Goal: Information Seeking & Learning: Learn about a topic

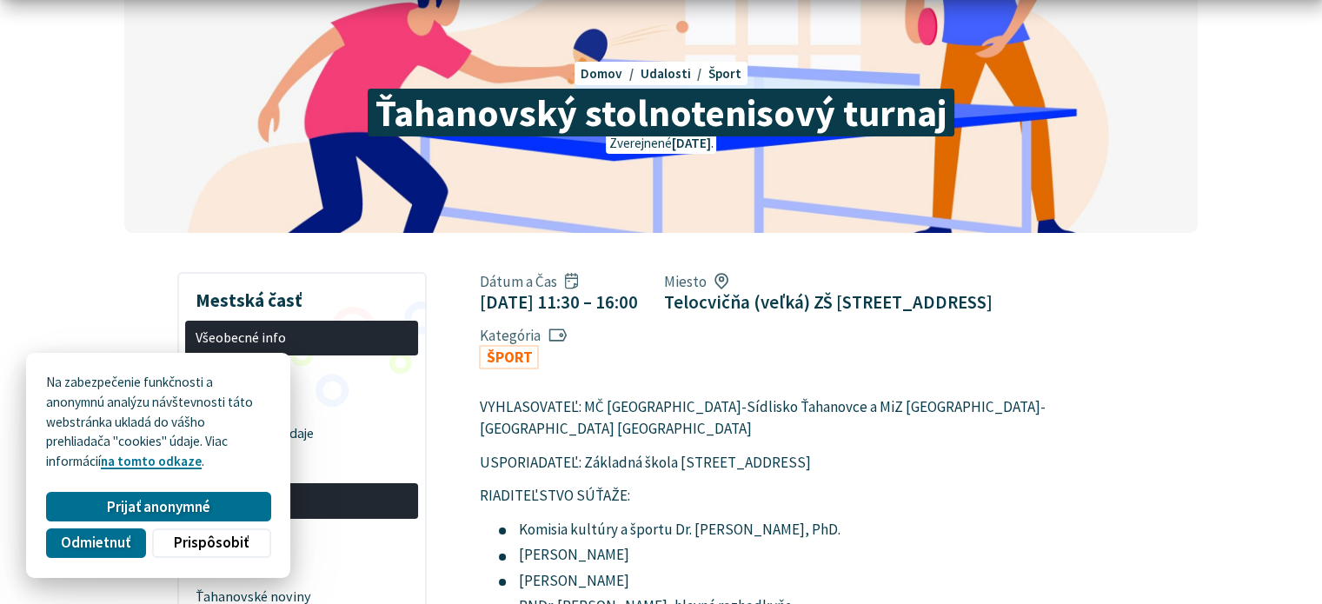
scroll to position [174, 0]
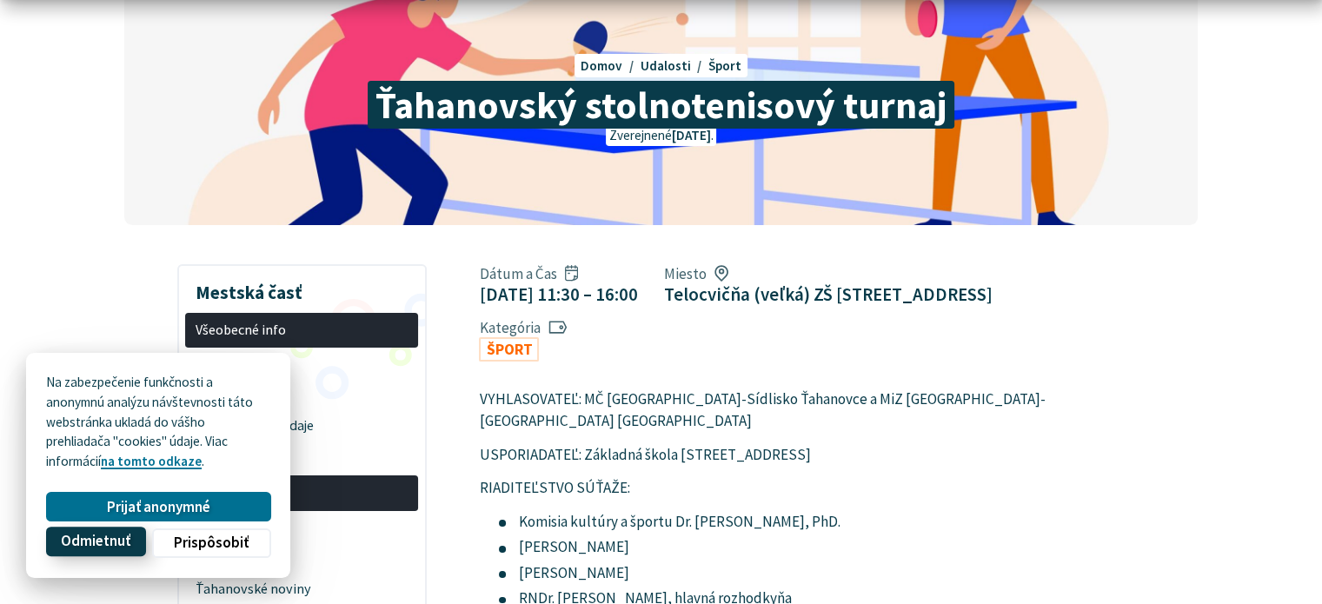
click at [121, 550] on span "Odmietnuť" at bounding box center [96, 542] width 70 height 18
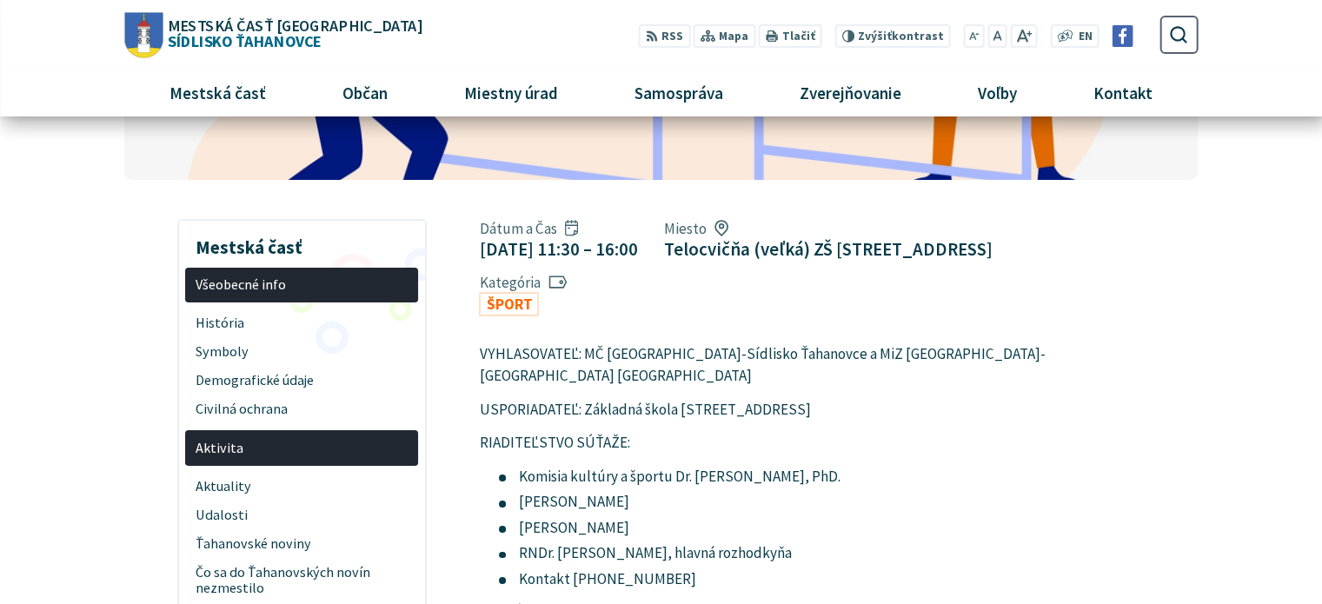
scroll to position [0, 0]
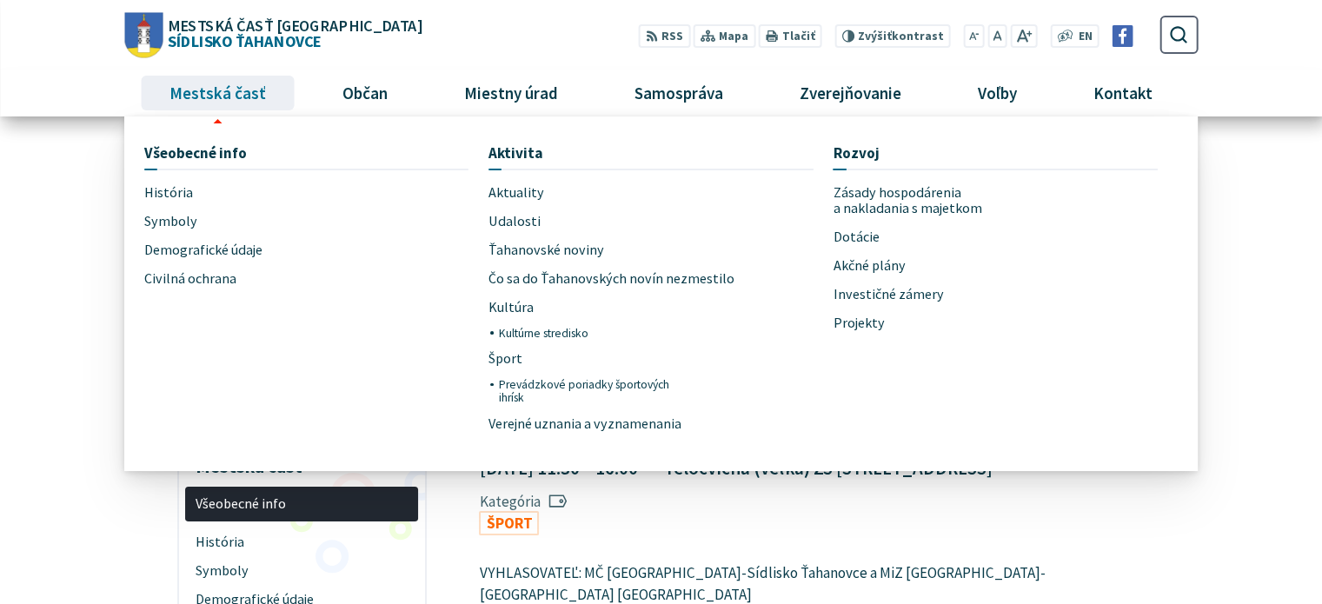
click at [251, 100] on span "Mestská časť" at bounding box center [218, 93] width 110 height 47
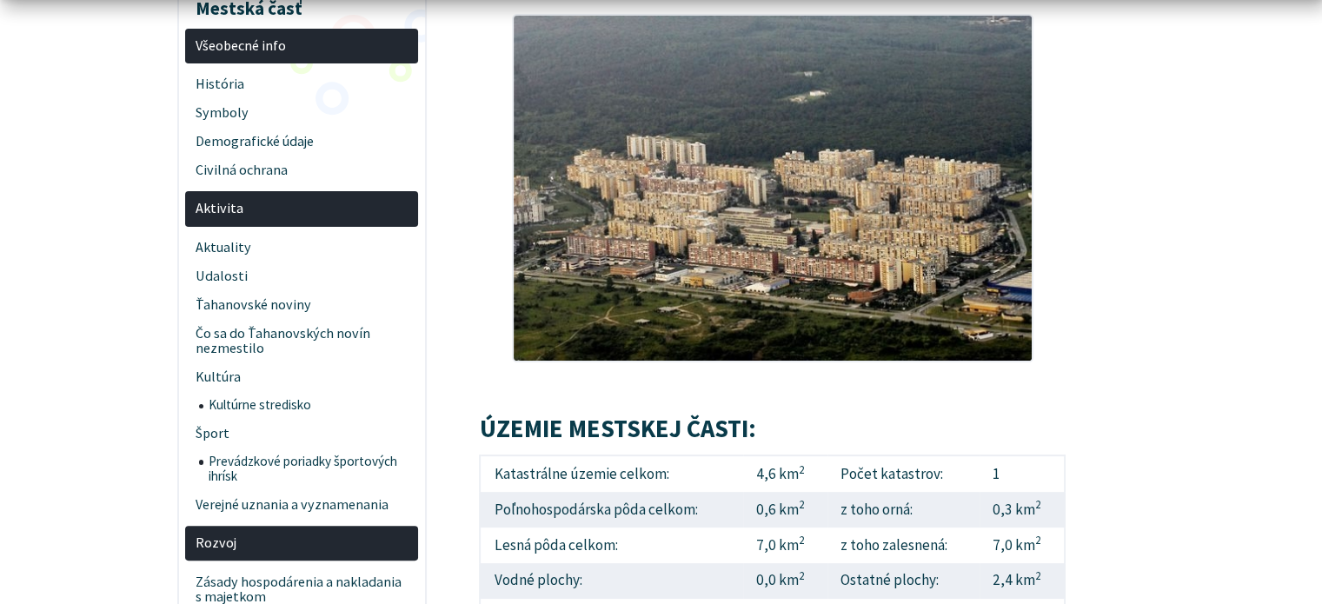
scroll to position [348, 0]
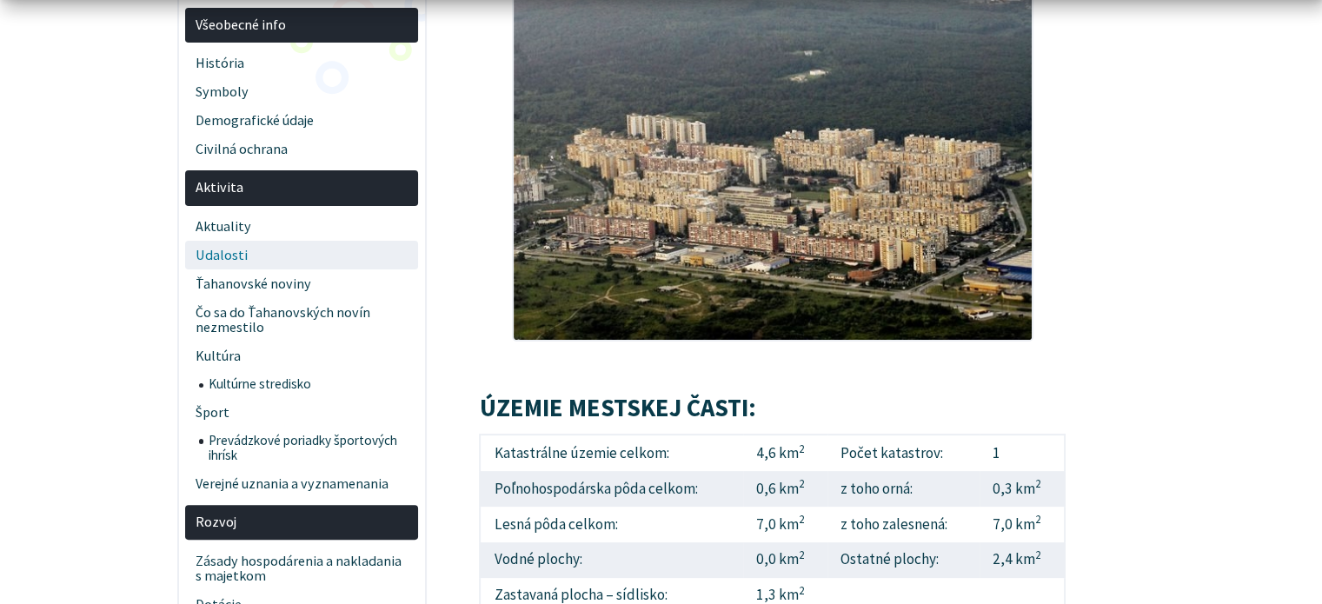
click at [236, 253] on span "Udalosti" at bounding box center [302, 255] width 213 height 29
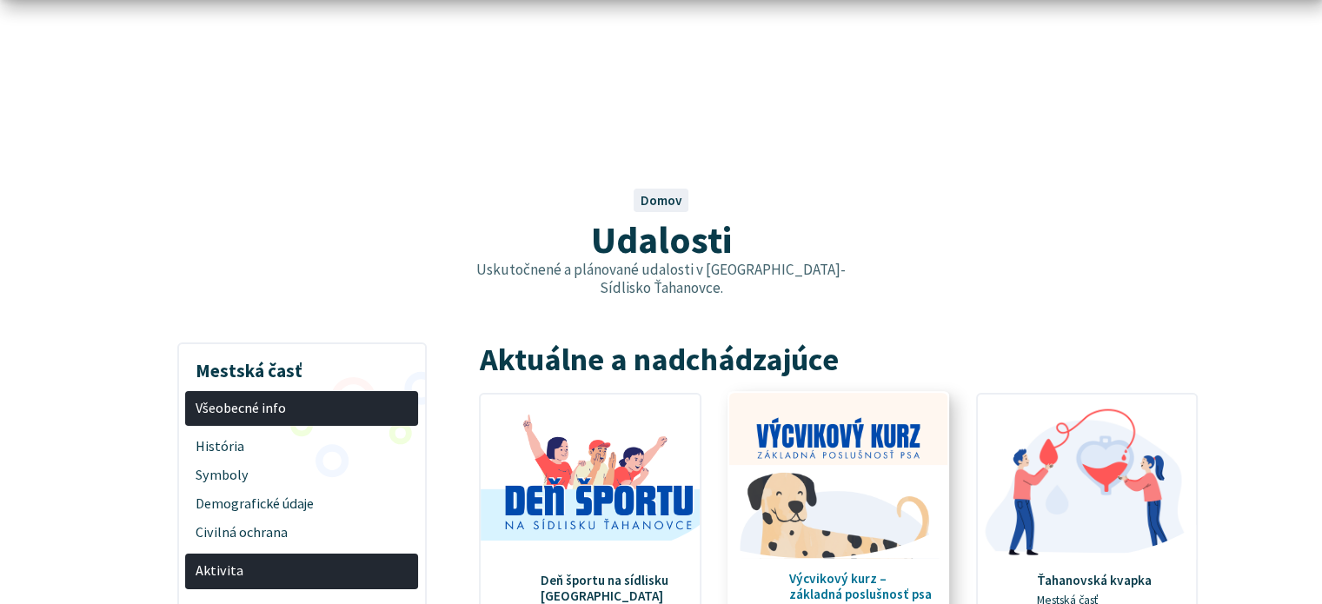
scroll to position [174, 0]
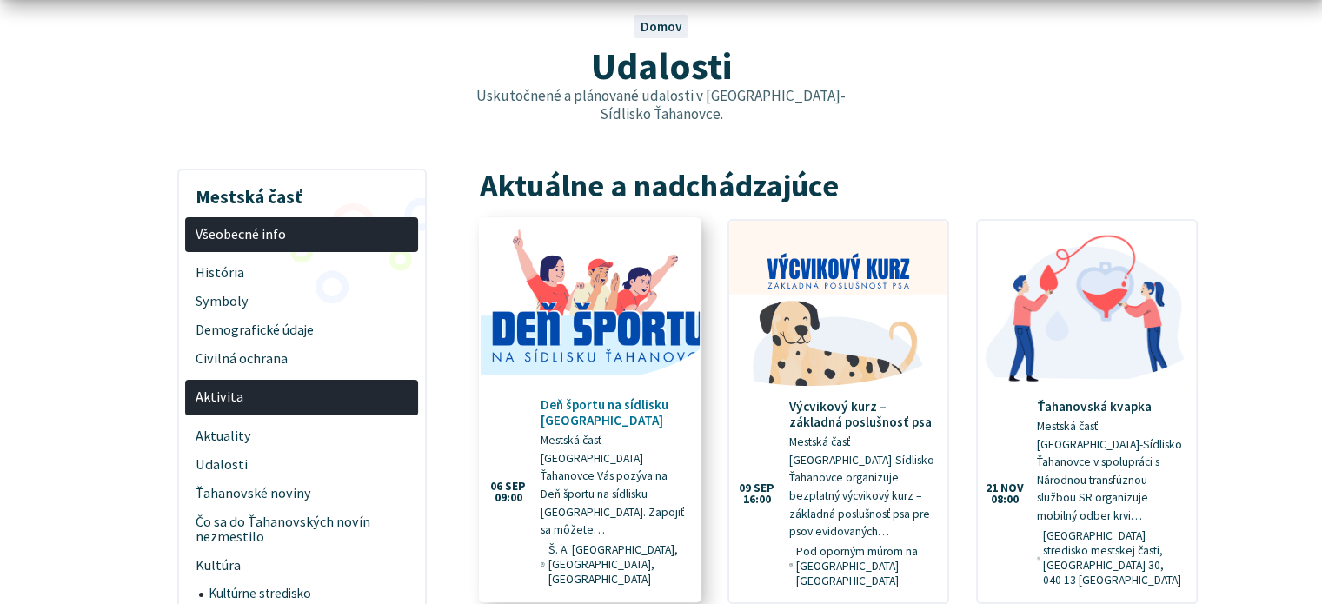
click at [602, 432] on p "Mestská časť [GEOGRAPHIC_DATA] Ťahanovce Vás pozýva na Deň športu na sídlisku […" at bounding box center [614, 485] width 146 height 107
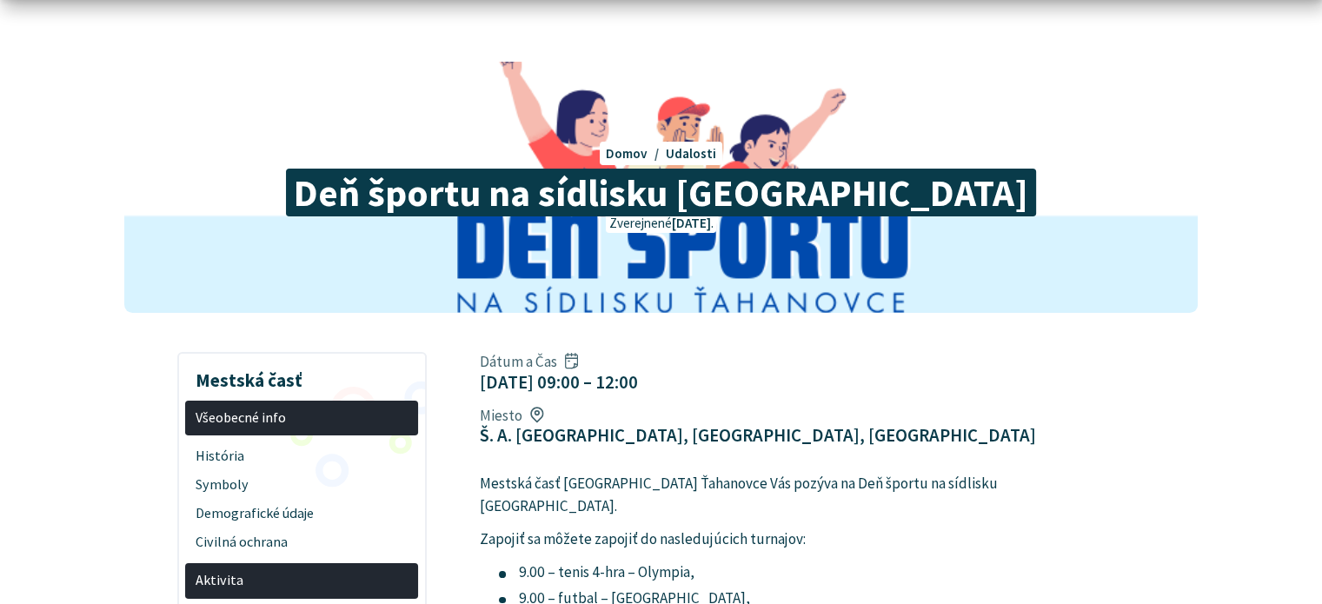
scroll to position [174, 0]
